Goal: Transaction & Acquisition: Obtain resource

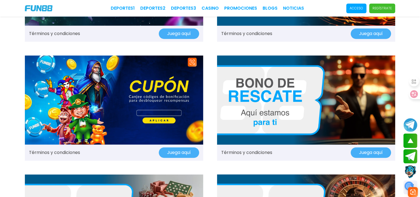
scroll to position [552, 0]
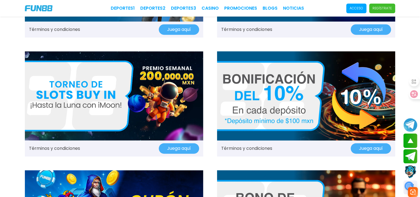
scroll to position [414, 0]
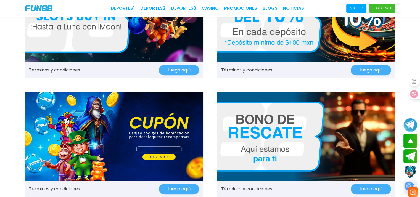
click at [210, 84] on div "Términos y condiciones Juega aquí Términos y condiciones Juega aquí Términos y …" at bounding box center [210, 25] width 420 height 846
click at [209, 84] on div "Términos y condiciones Juega aquí Términos y condiciones Juega aquí Términos y …" at bounding box center [210, 25] width 420 height 846
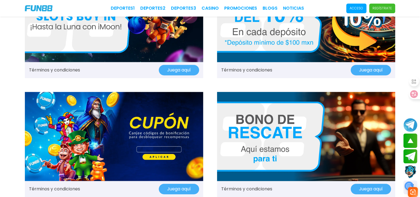
click at [209, 84] on div "Términos y condiciones Juega aquí Términos y condiciones Juega aquí Términos y …" at bounding box center [210, 25] width 420 height 846
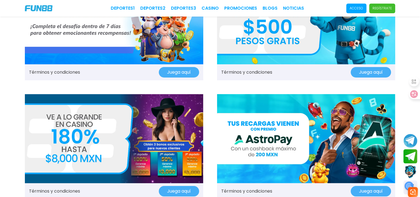
scroll to position [0, 0]
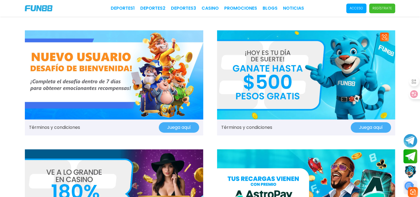
click at [296, 78] on img at bounding box center [306, 74] width 178 height 89
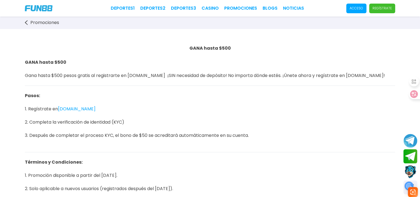
drag, startPoint x: 210, startPoint y: 101, endPoint x: 181, endPoint y: 112, distance: 30.5
click at [181, 112] on p "Pasos: 1. Regístrate en [DOMAIN_NAME] 2. Completa la verificación de identidad …" at bounding box center [210, 119] width 370 height 66
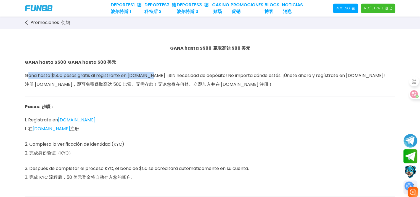
drag, startPoint x: 25, startPoint y: 75, endPoint x: 150, endPoint y: 76, distance: 125.6
click at [150, 76] on span "GANA hasta $500 GANA hasta 500 美元 Gana hasta $500 pesos gratis al registrarte e…" at bounding box center [205, 77] width 360 height 37
copy span "Gana hasta $500 pesos gratis al registrarte en [DOMAIN_NAME]"
